Goal: Information Seeking & Learning: Learn about a topic

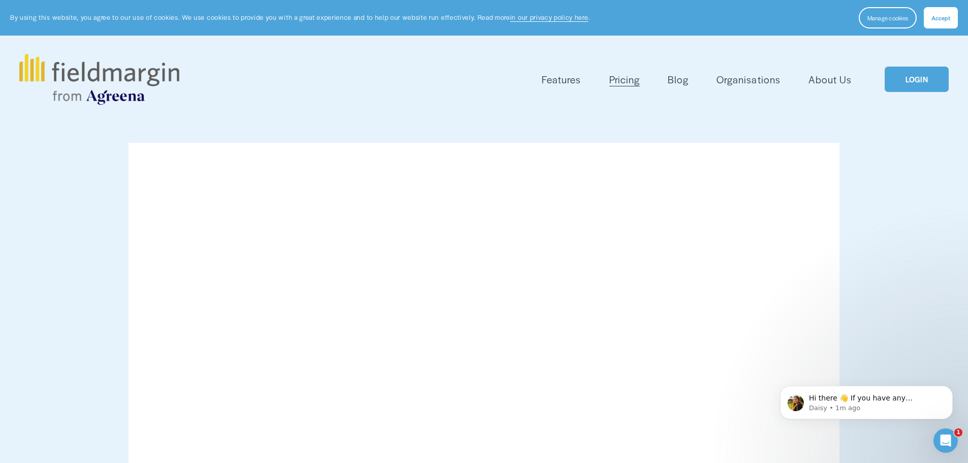
click at [679, 77] on link "Blog" at bounding box center [678, 79] width 21 height 17
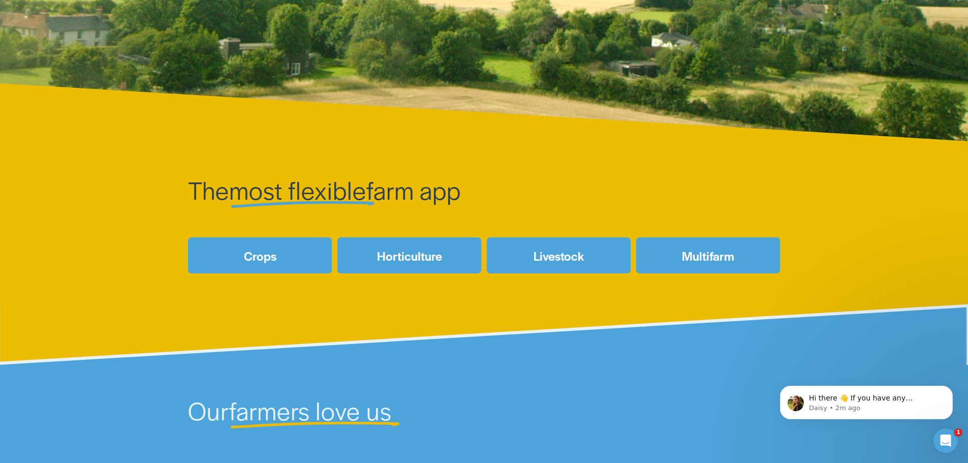
scroll to position [406, 0]
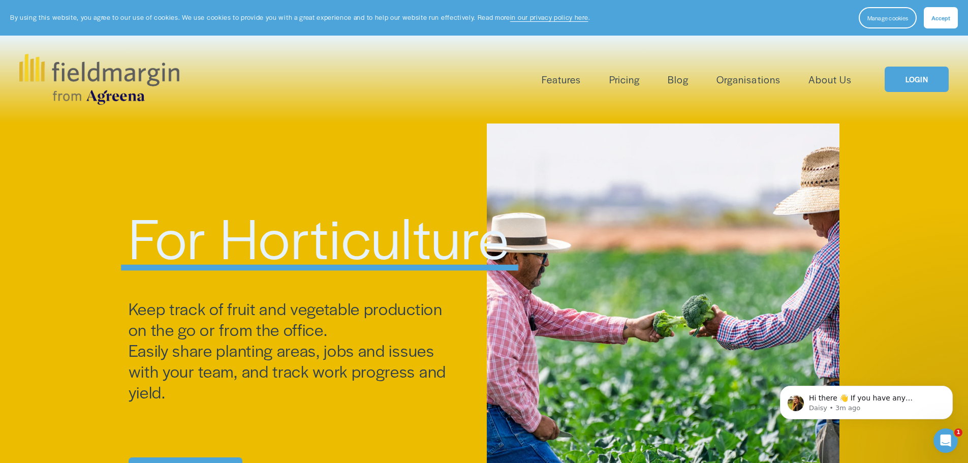
click at [630, 85] on link "Pricing" at bounding box center [624, 79] width 30 height 17
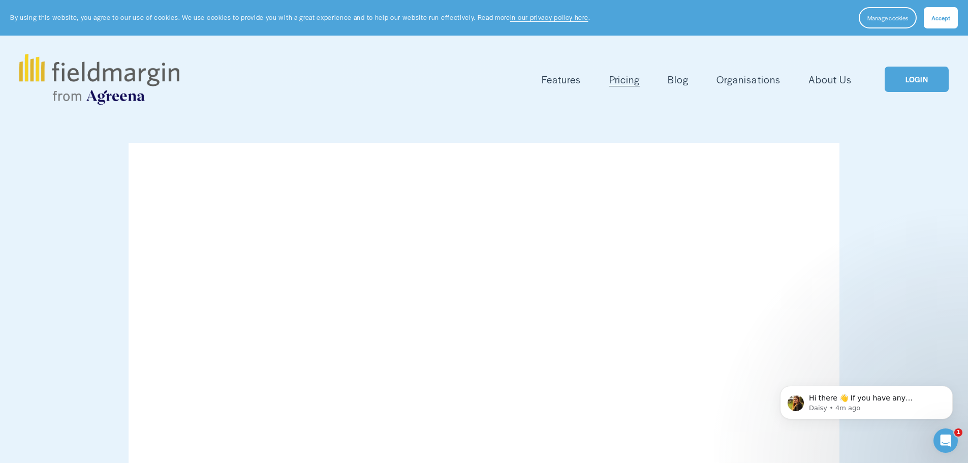
click at [0, 0] on span "Reporting" at bounding box center [0, 0] width 0 height 0
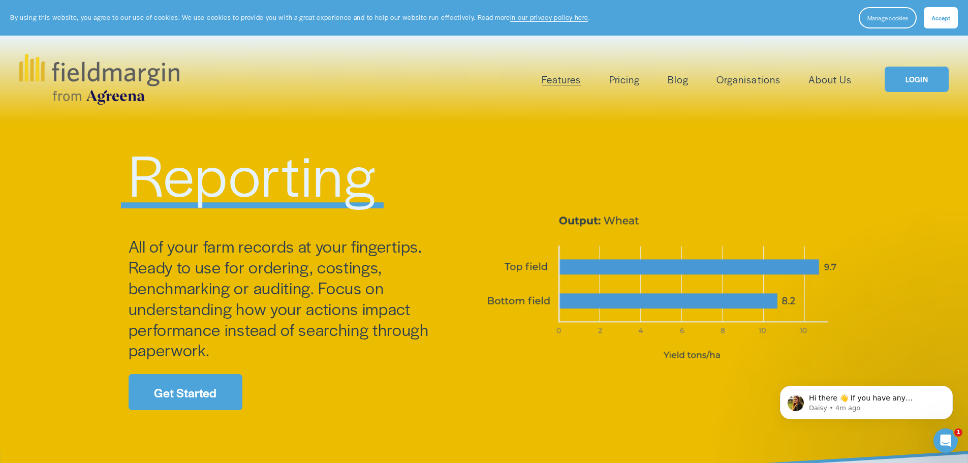
drag, startPoint x: 510, startPoint y: 268, endPoint x: 525, endPoint y: 105, distance: 163.3
